Goal: Communication & Community: Answer question/provide support

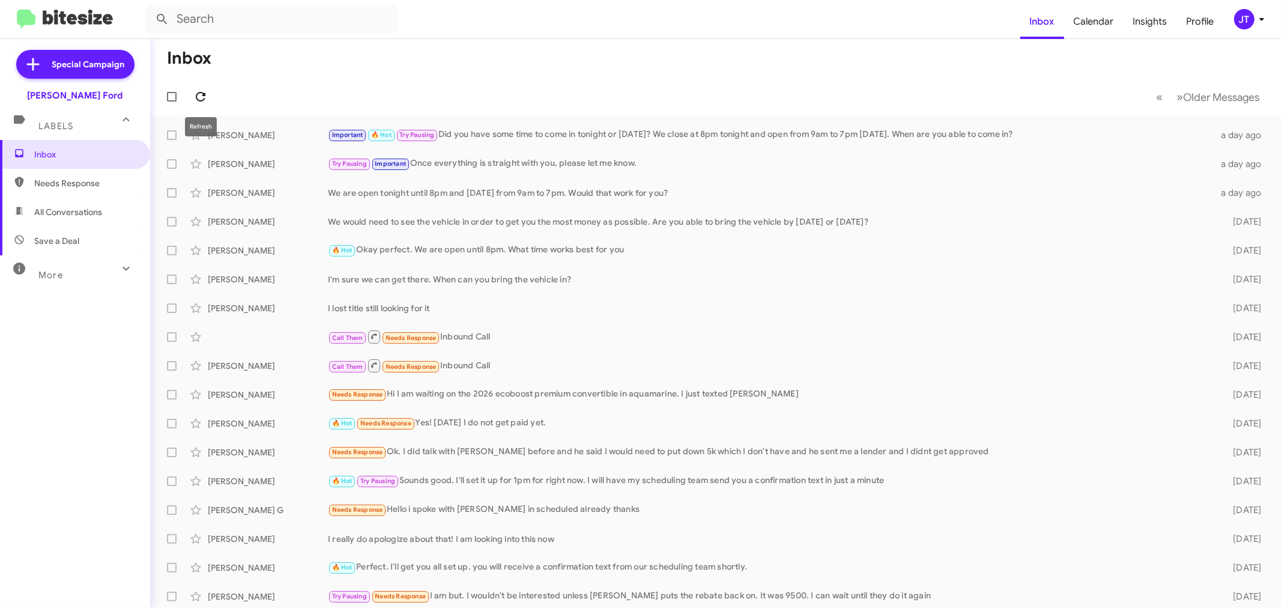
click at [204, 95] on icon at bounding box center [201, 97] width 10 height 10
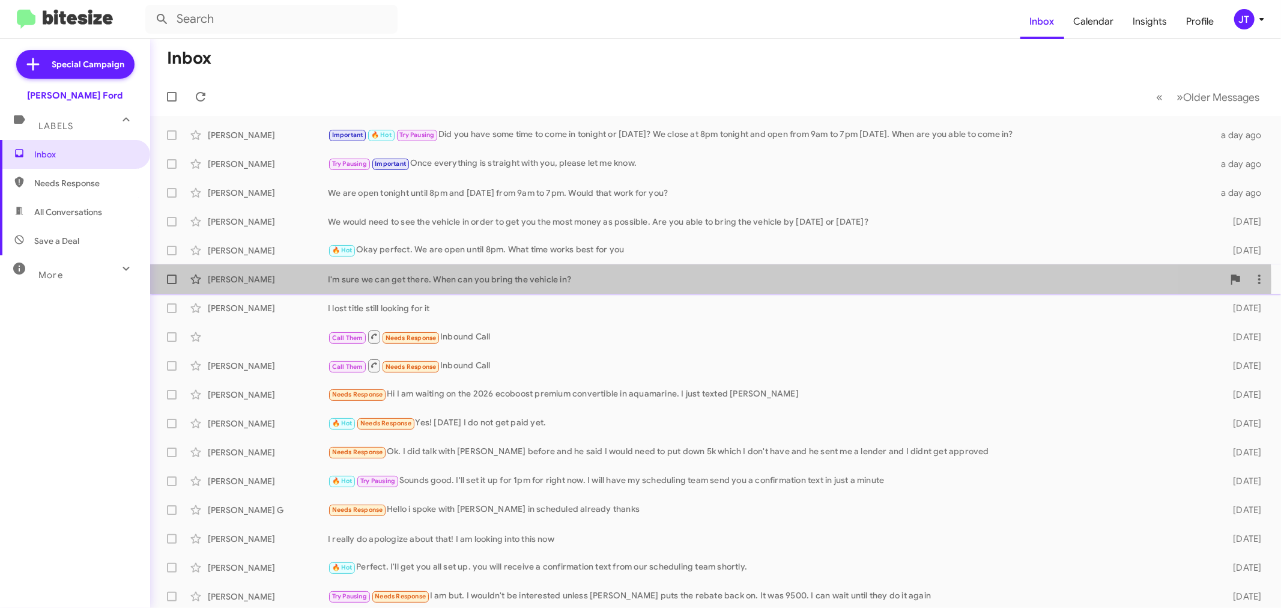
click at [615, 284] on div "I'm sure we can get there. When can you bring the vehicle in?" at bounding box center [776, 279] width 896 height 12
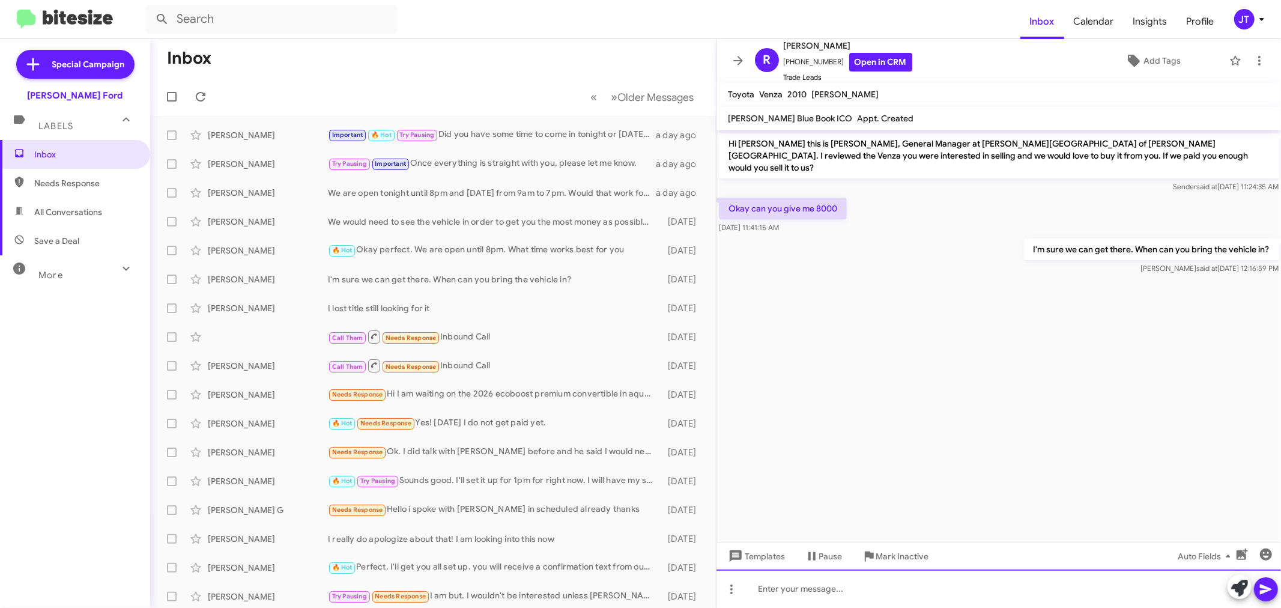
click at [878, 583] on div at bounding box center [999, 588] width 565 height 38
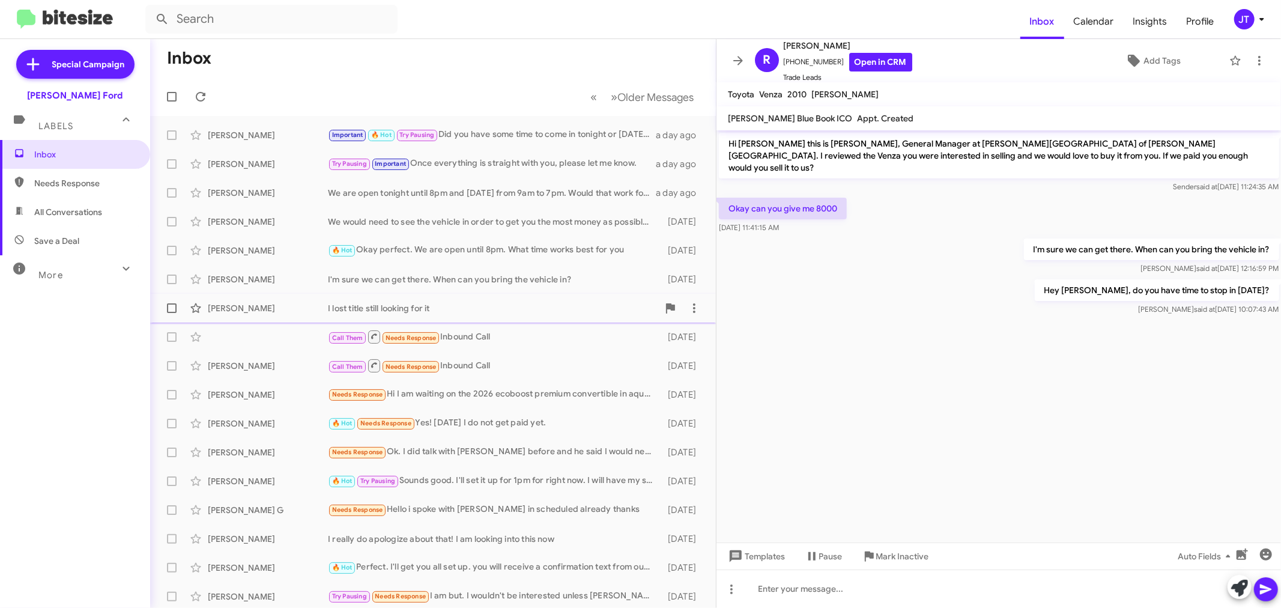
click at [520, 304] on div "I lost title still looking for it" at bounding box center [493, 308] width 330 height 12
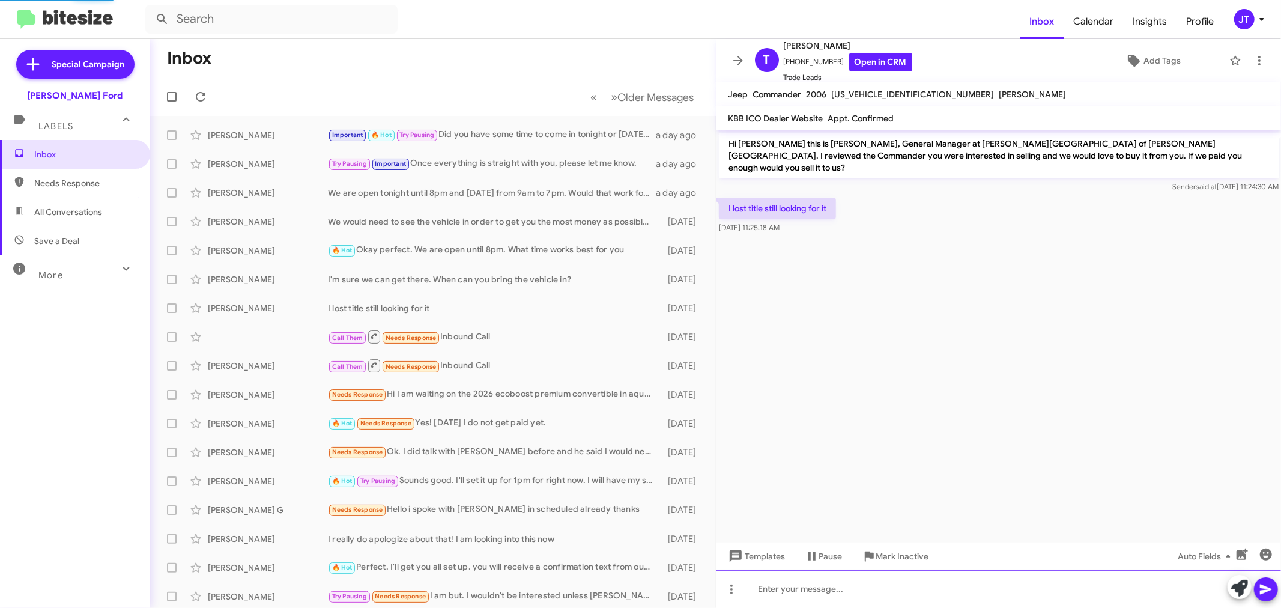
click at [878, 590] on div at bounding box center [999, 588] width 565 height 38
click at [781, 587] on div "Hey [PERSON_NAME], have you lacated the title?" at bounding box center [999, 588] width 565 height 38
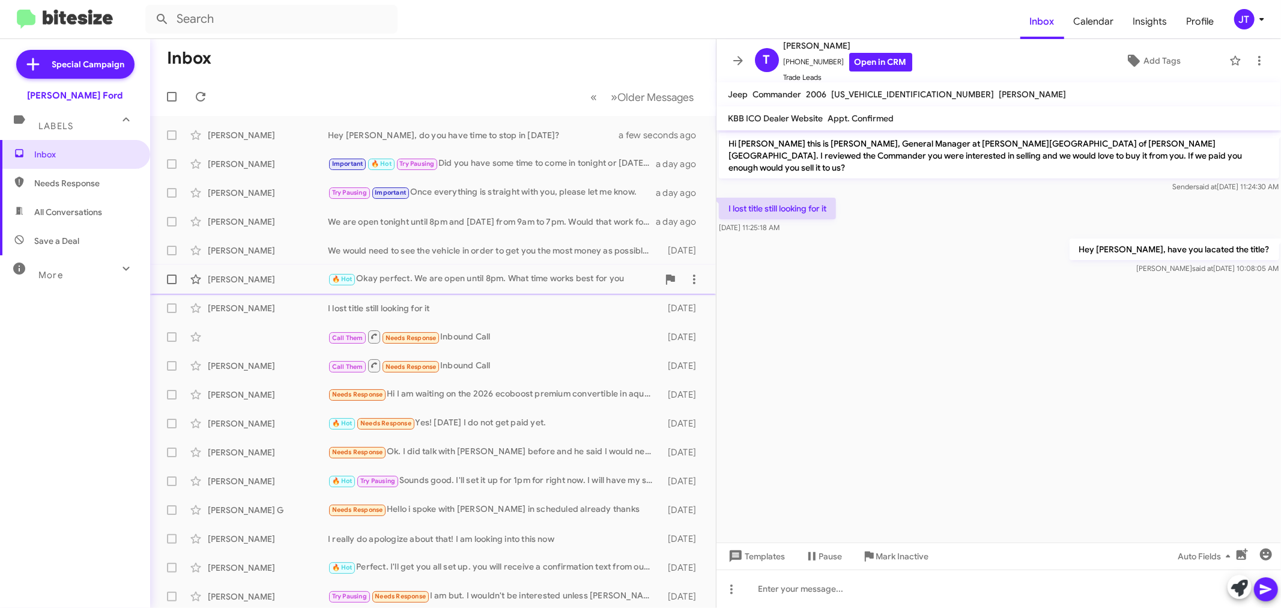
click at [518, 284] on div "🔥 Hot Okay perfect. We are open until 8pm. What time works best for you" at bounding box center [493, 279] width 330 height 14
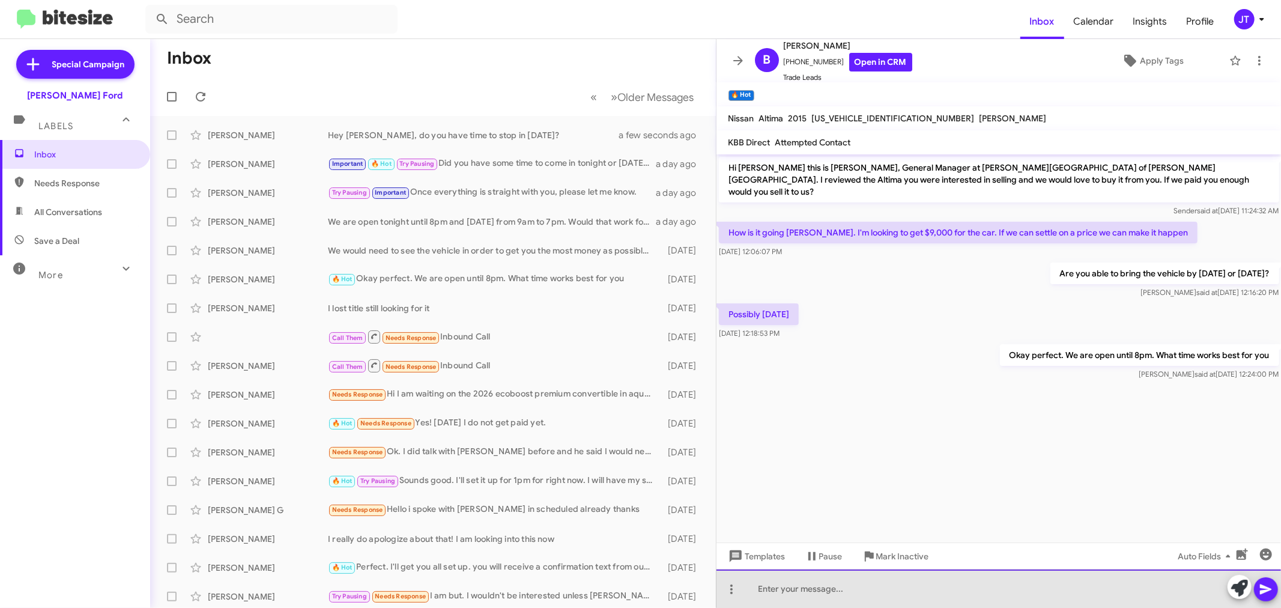
click at [929, 589] on div at bounding box center [999, 588] width 565 height 38
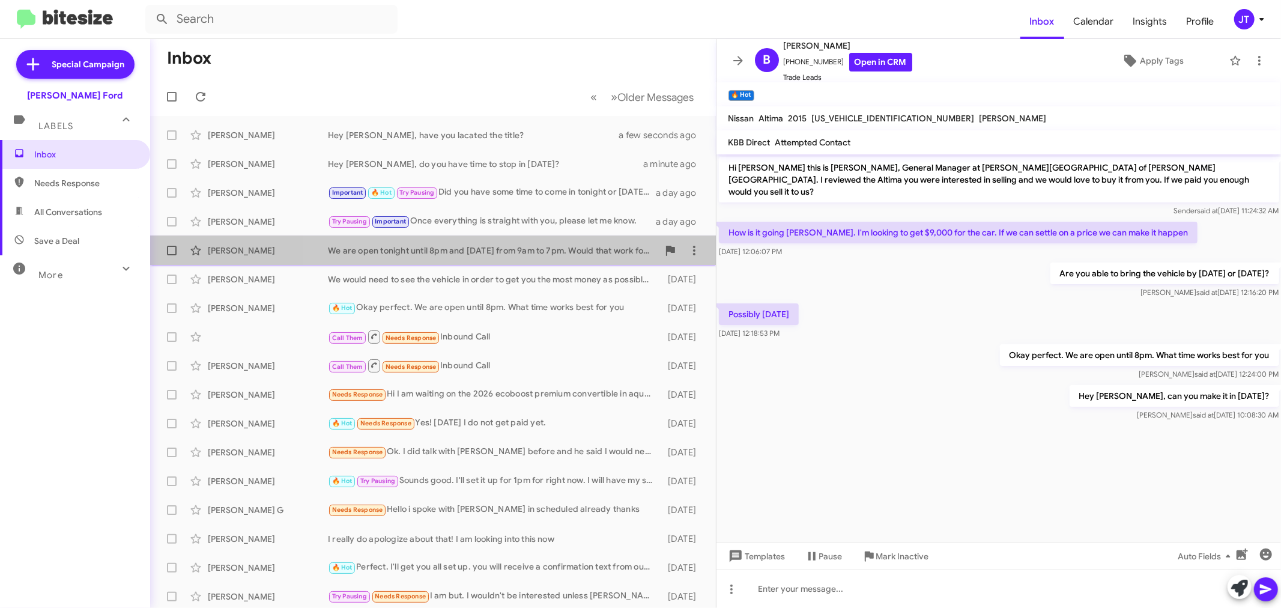
click at [533, 256] on div "We are open tonight until 8pm and [DATE] from 9am to 7pm. Would that work for y…" at bounding box center [493, 250] width 330 height 12
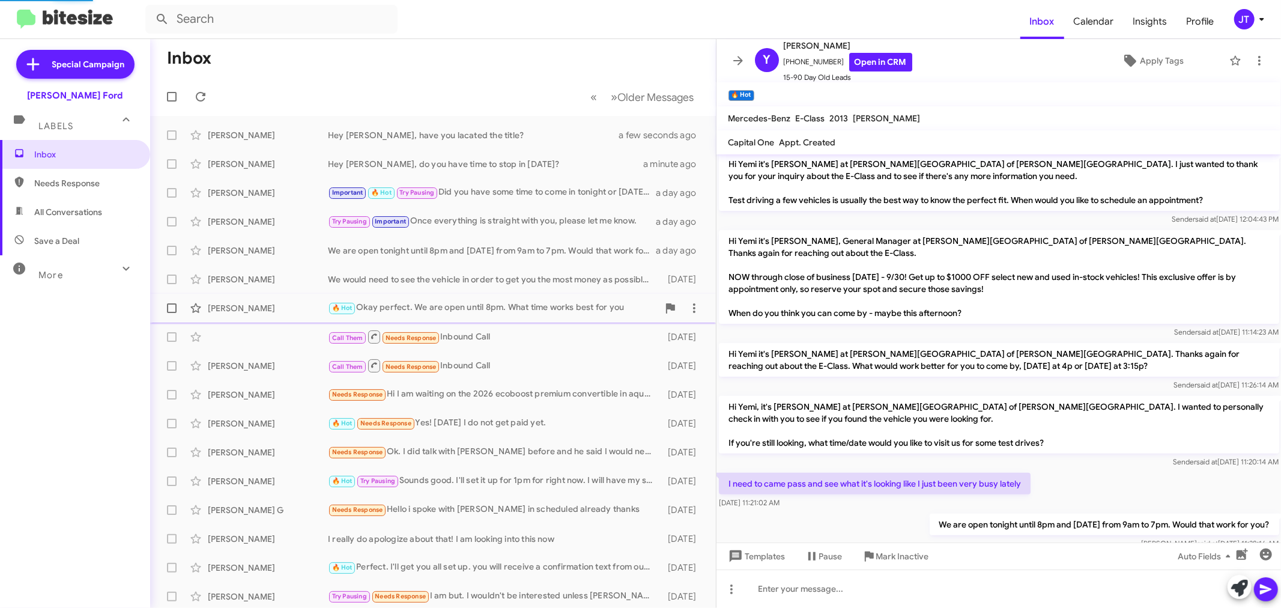
scroll to position [222, 0]
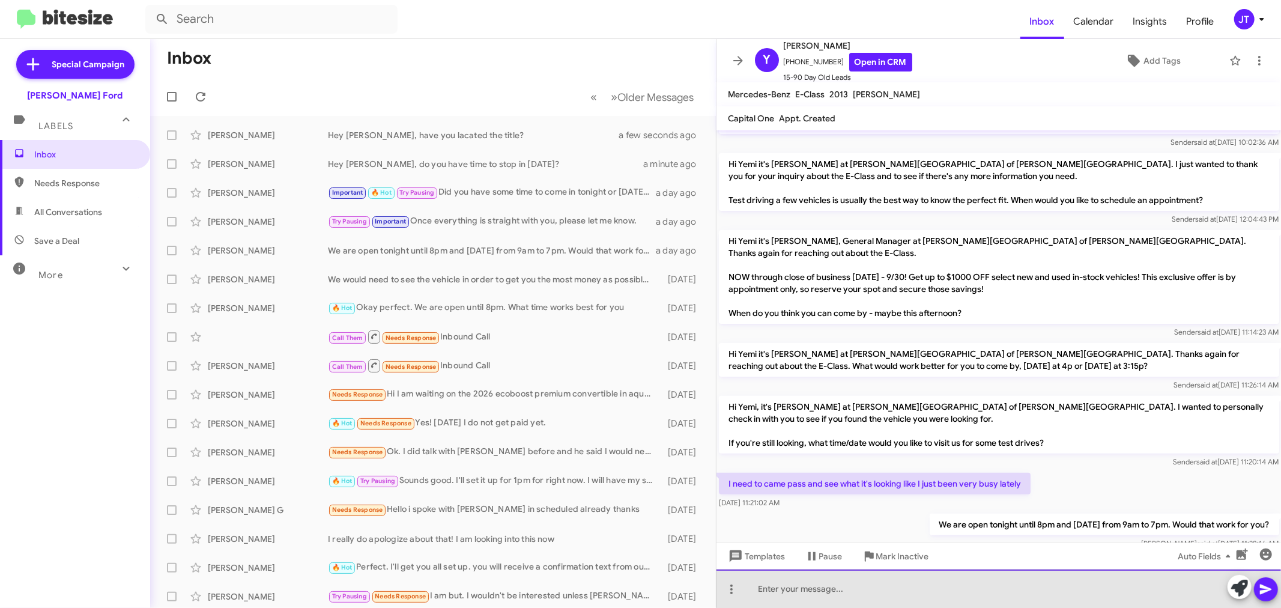
click at [805, 594] on div at bounding box center [999, 588] width 565 height 38
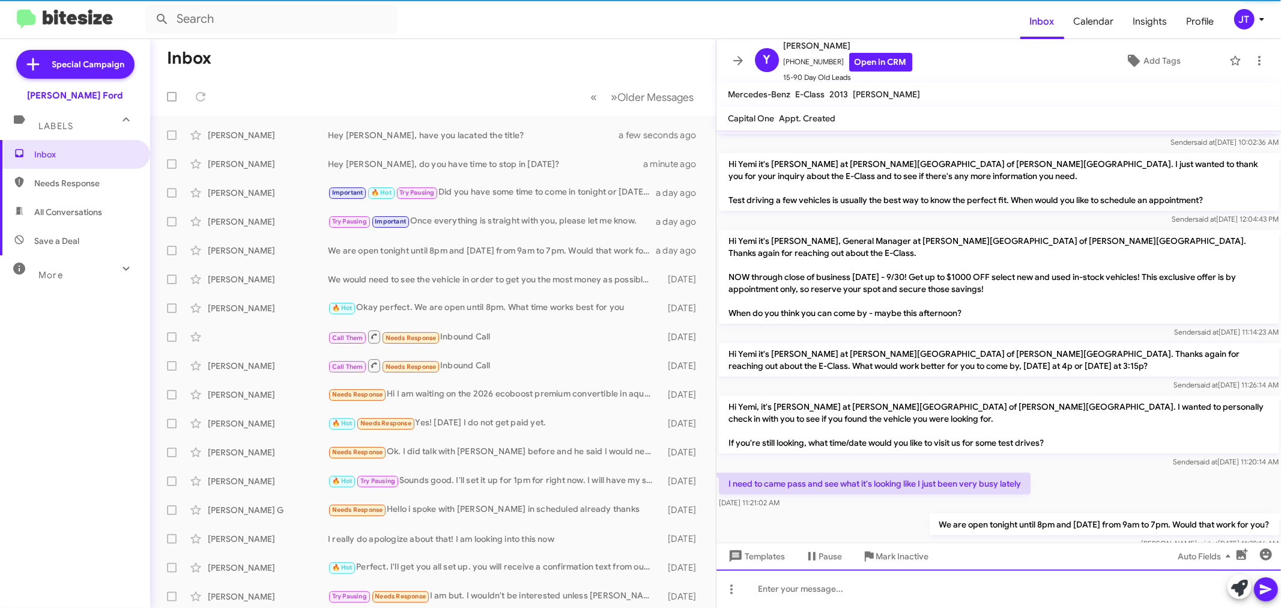
scroll to position [0, 0]
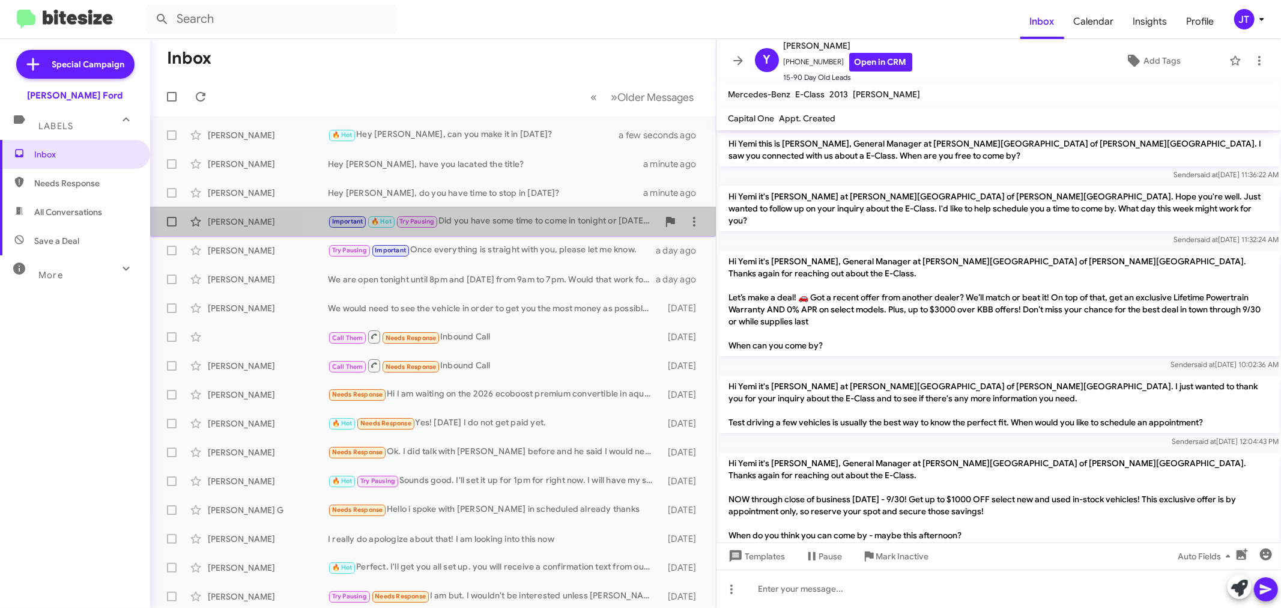
click at [566, 226] on div "Important 🔥 Hot Try Pausing Did you have some time to come in tonight or [DATE]…" at bounding box center [493, 221] width 330 height 14
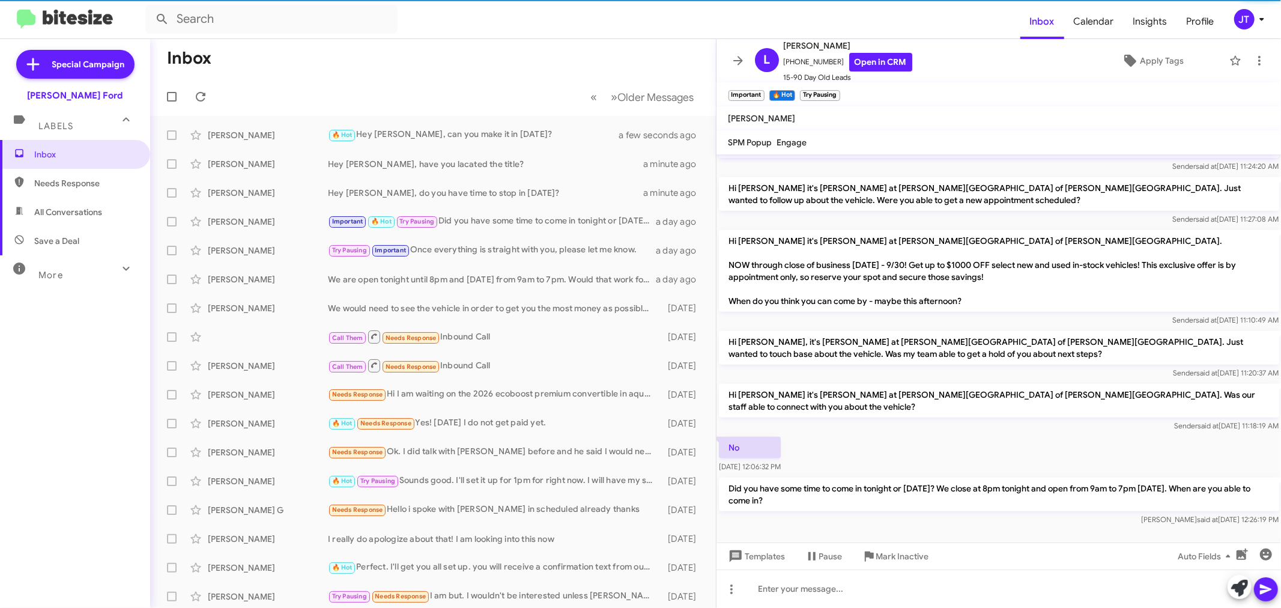
scroll to position [668, 0]
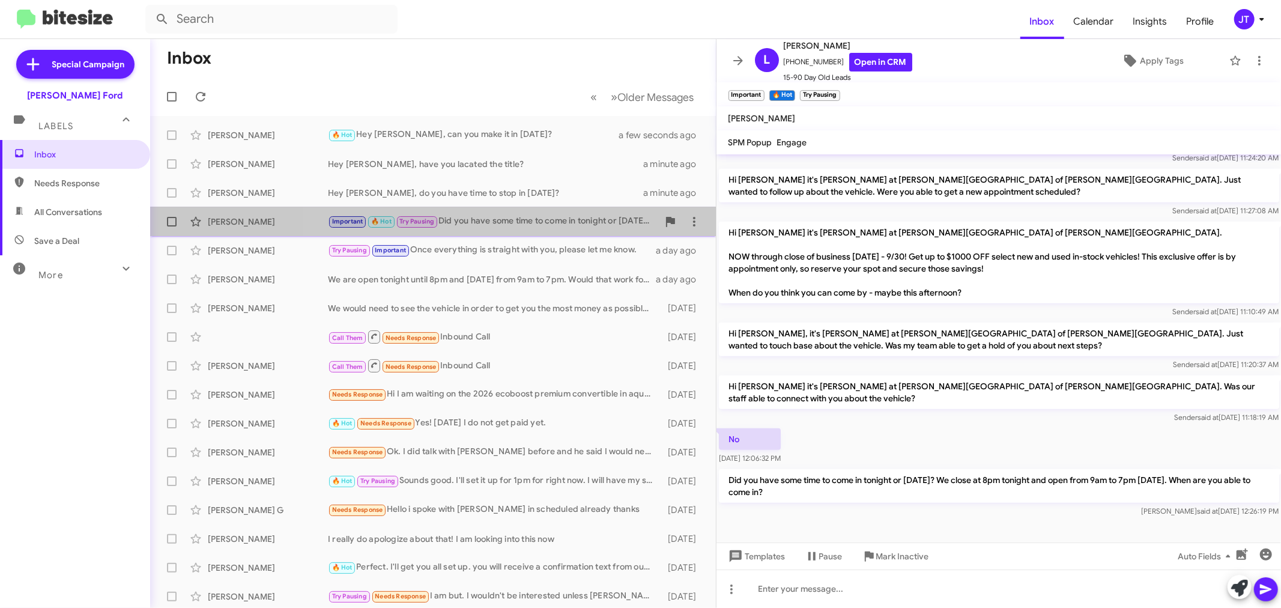
click at [542, 226] on div "Important 🔥 Hot Try Pausing Did you have some time to come in tonight or [DATE]…" at bounding box center [493, 221] width 330 height 14
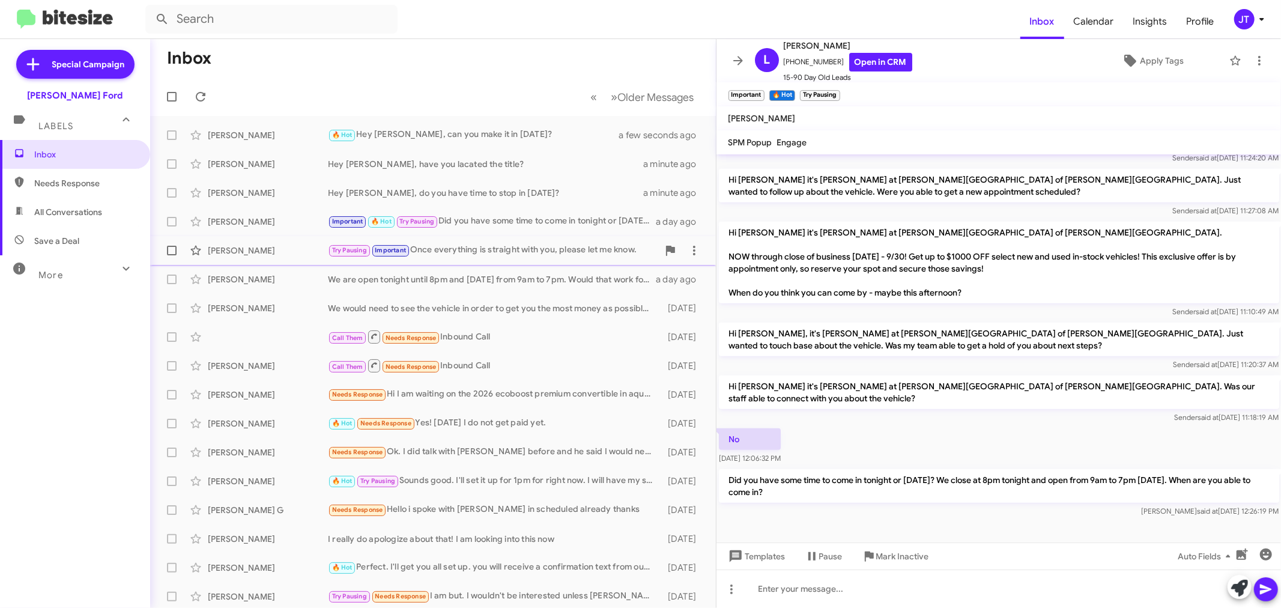
click at [542, 249] on div "Try Pausing Important Once everything is straight with you, please let me know." at bounding box center [493, 250] width 330 height 14
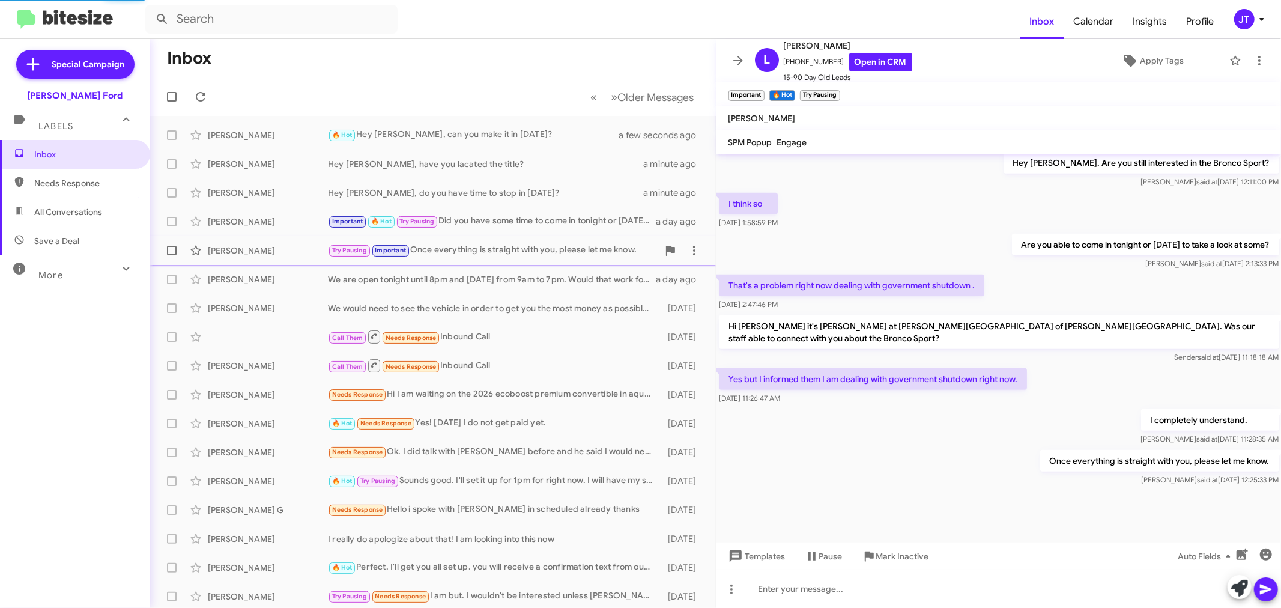
scroll to position [592, 0]
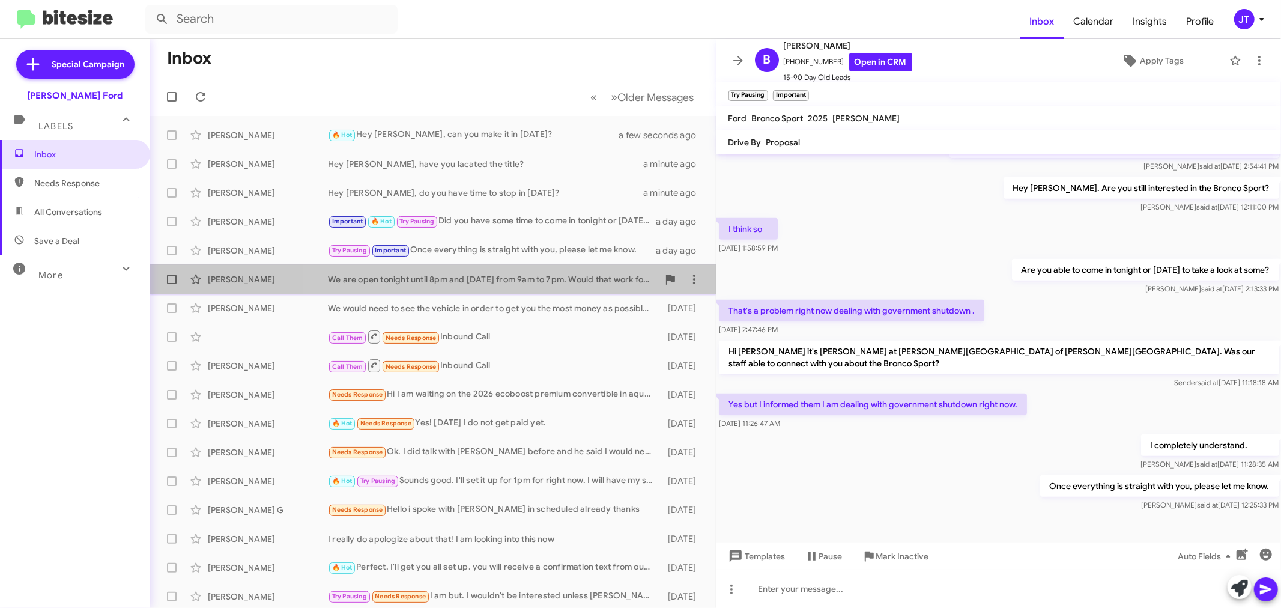
click at [520, 275] on div "We are open tonight until 8pm and [DATE] from 9am to 7pm. Would that work for y…" at bounding box center [493, 279] width 330 height 12
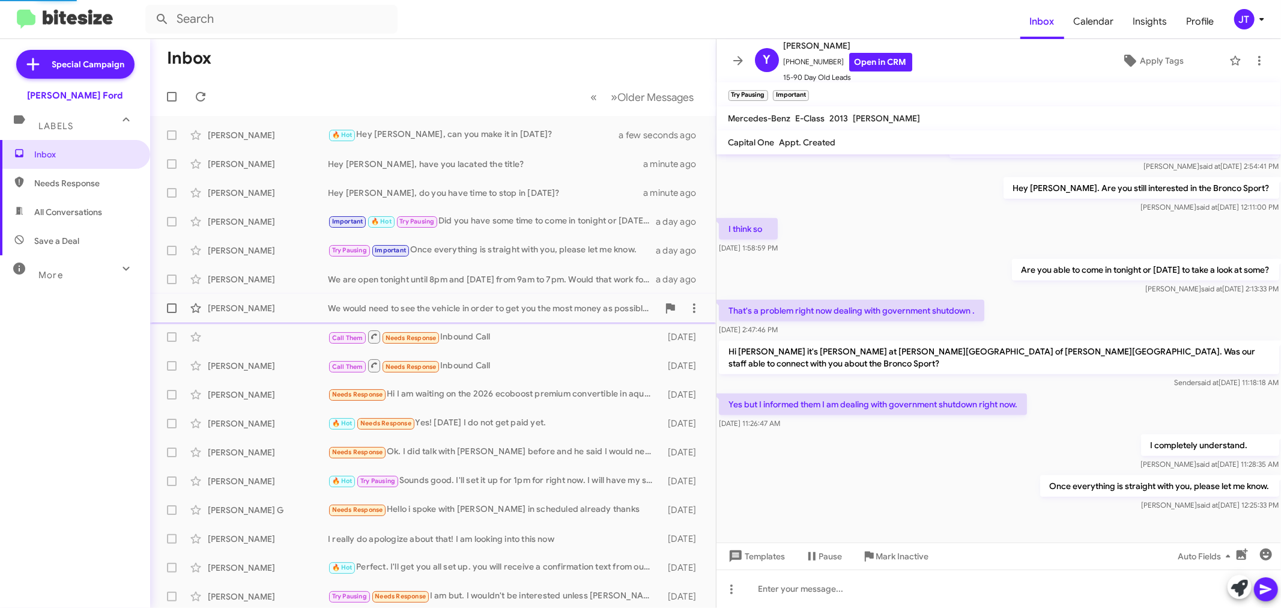
scroll to position [266, 0]
